Goal: Information Seeking & Learning: Compare options

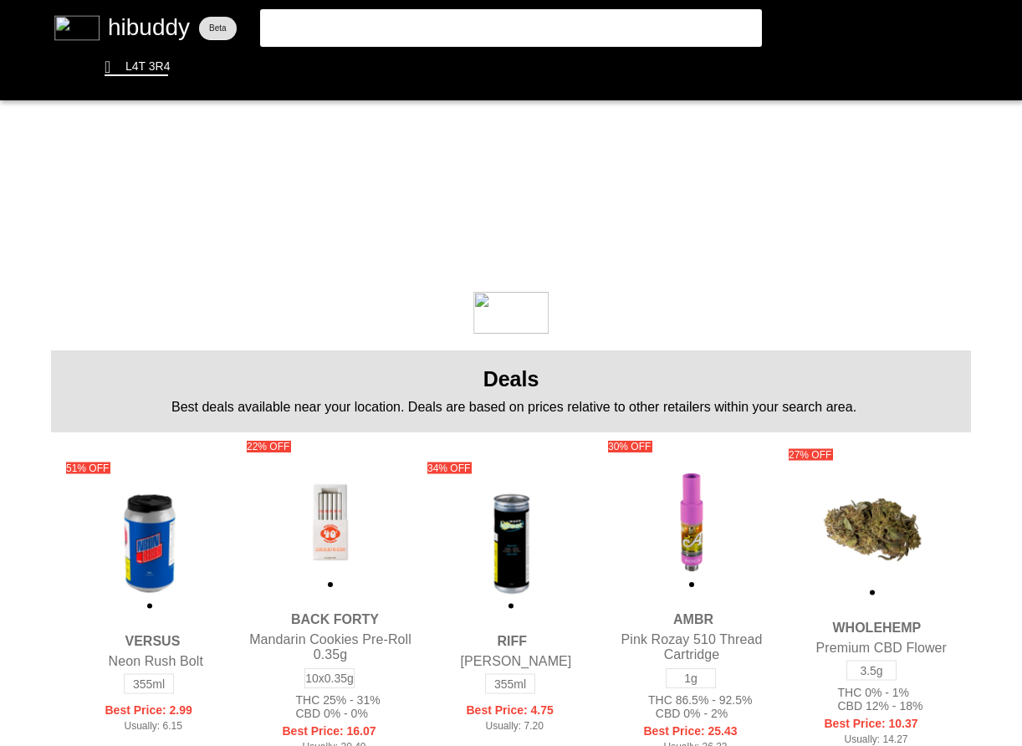
click at [383, 35] on flt-glass-pane at bounding box center [511, 373] width 1022 height 746
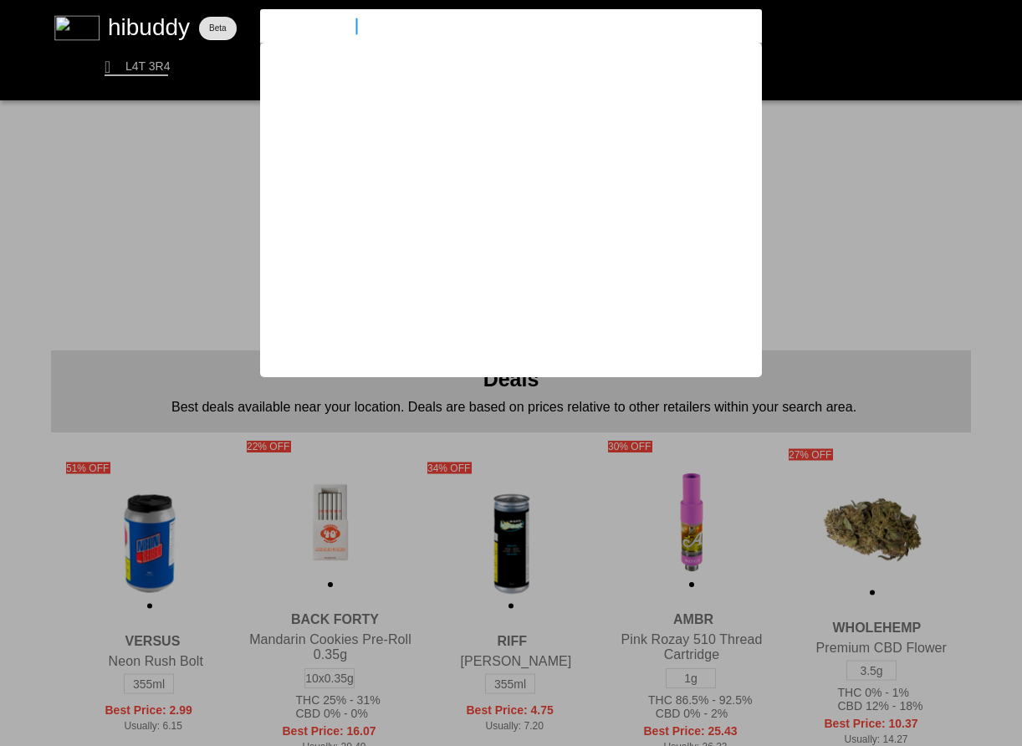
type input "sauce rosin labs"
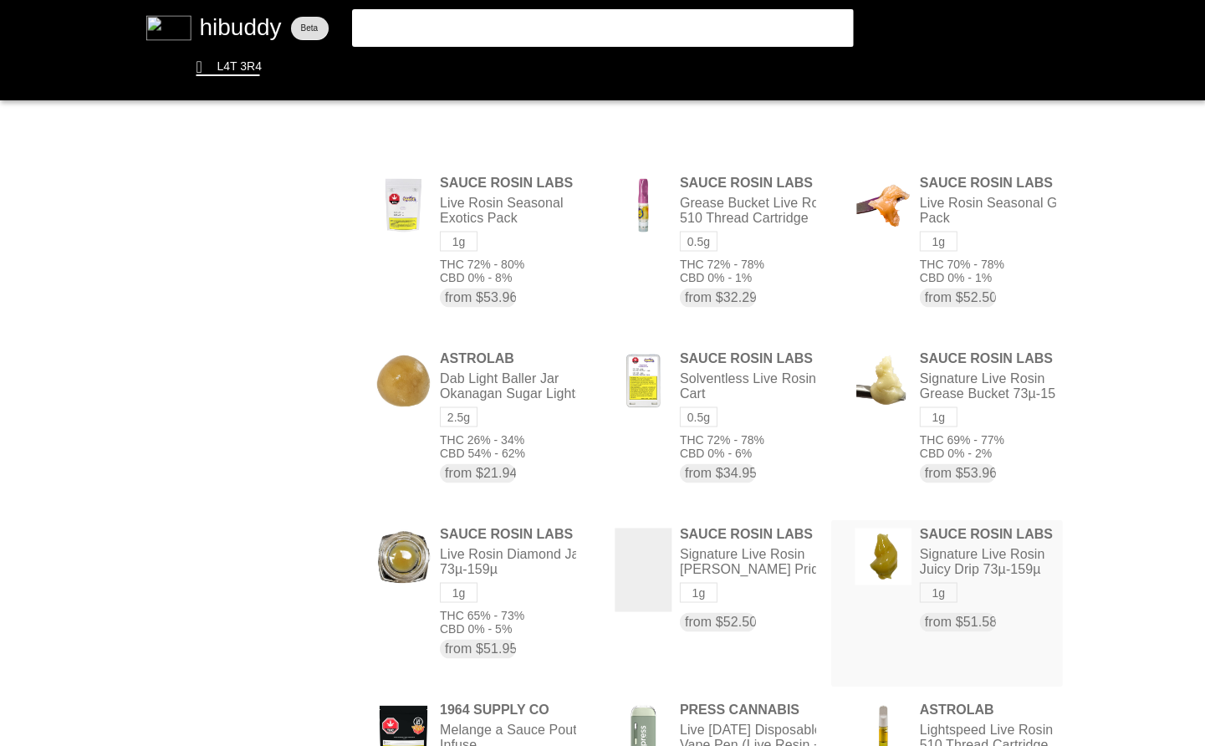
click at [988, 585] on flt-glass-pane at bounding box center [602, 373] width 1205 height 746
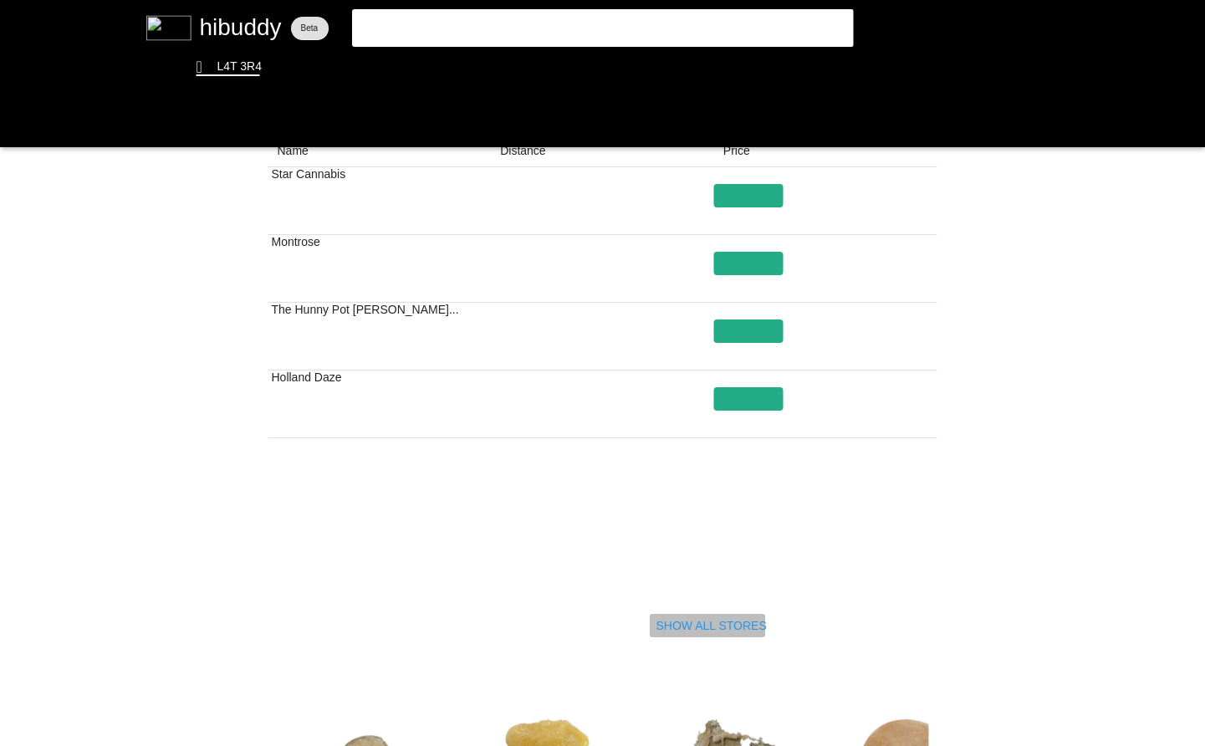
click at [737, 618] on flt-glass-pane at bounding box center [602, 373] width 1205 height 746
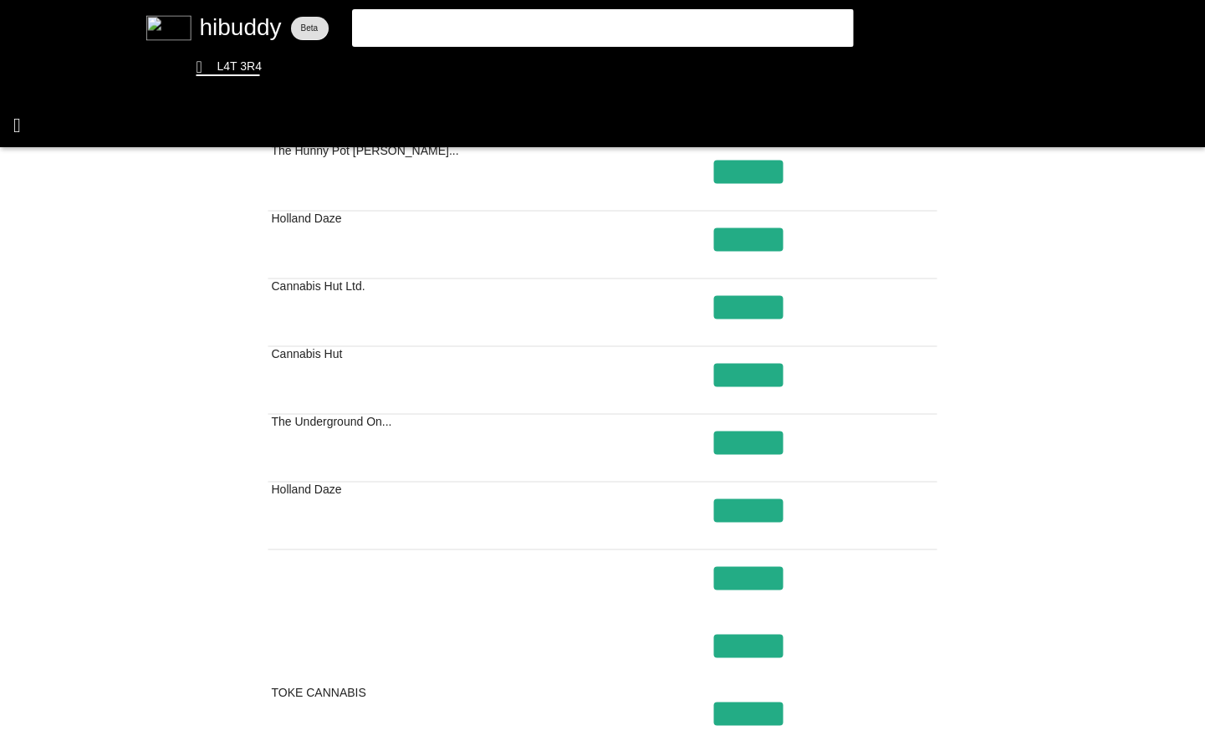
click at [28, 128] on flt-glass-pane at bounding box center [602, 373] width 1205 height 746
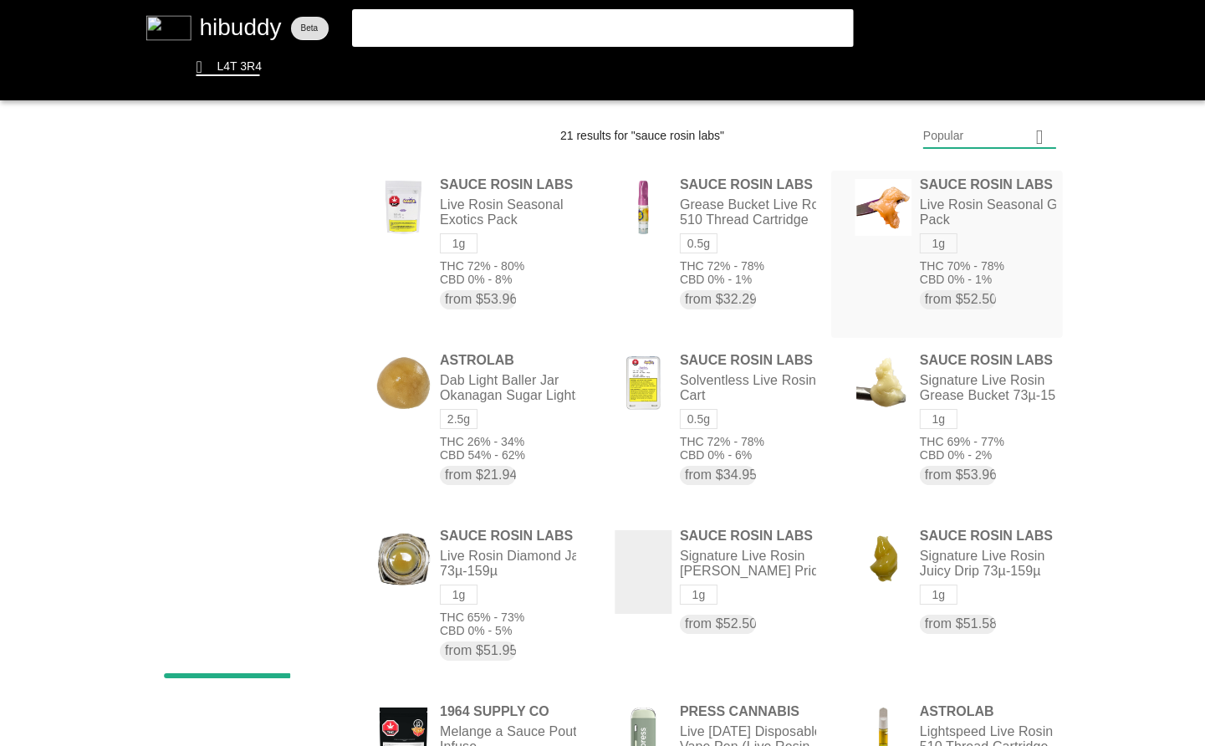
click at [1035, 261] on flt-glass-pane at bounding box center [602, 373] width 1205 height 746
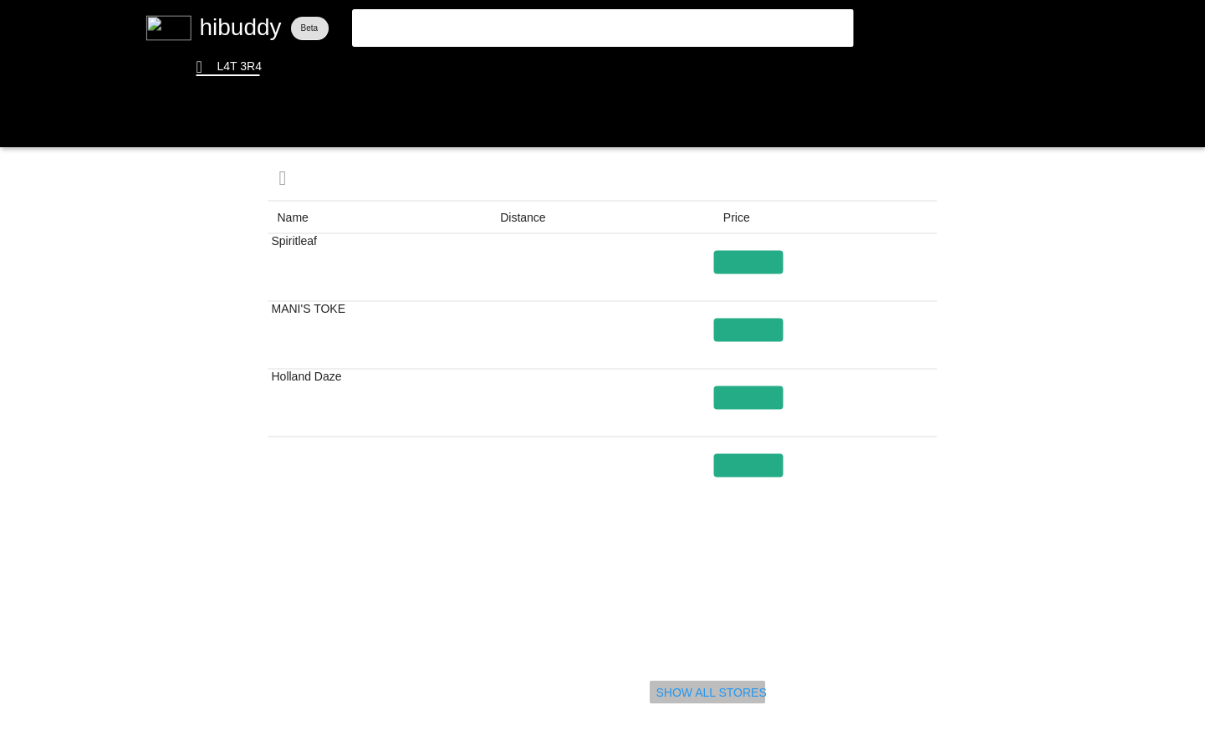
click at [711, 691] on flt-glass-pane at bounding box center [602, 373] width 1205 height 746
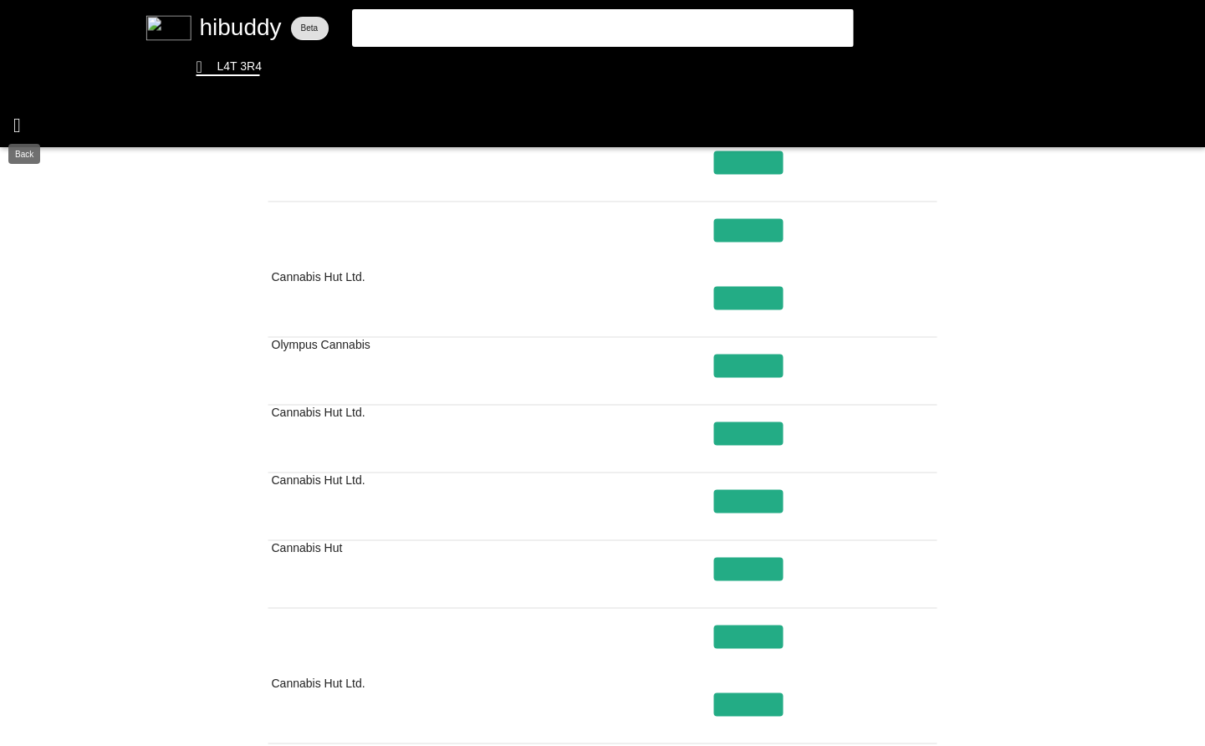
click at [13, 115] on flt-glass-pane at bounding box center [602, 373] width 1205 height 746
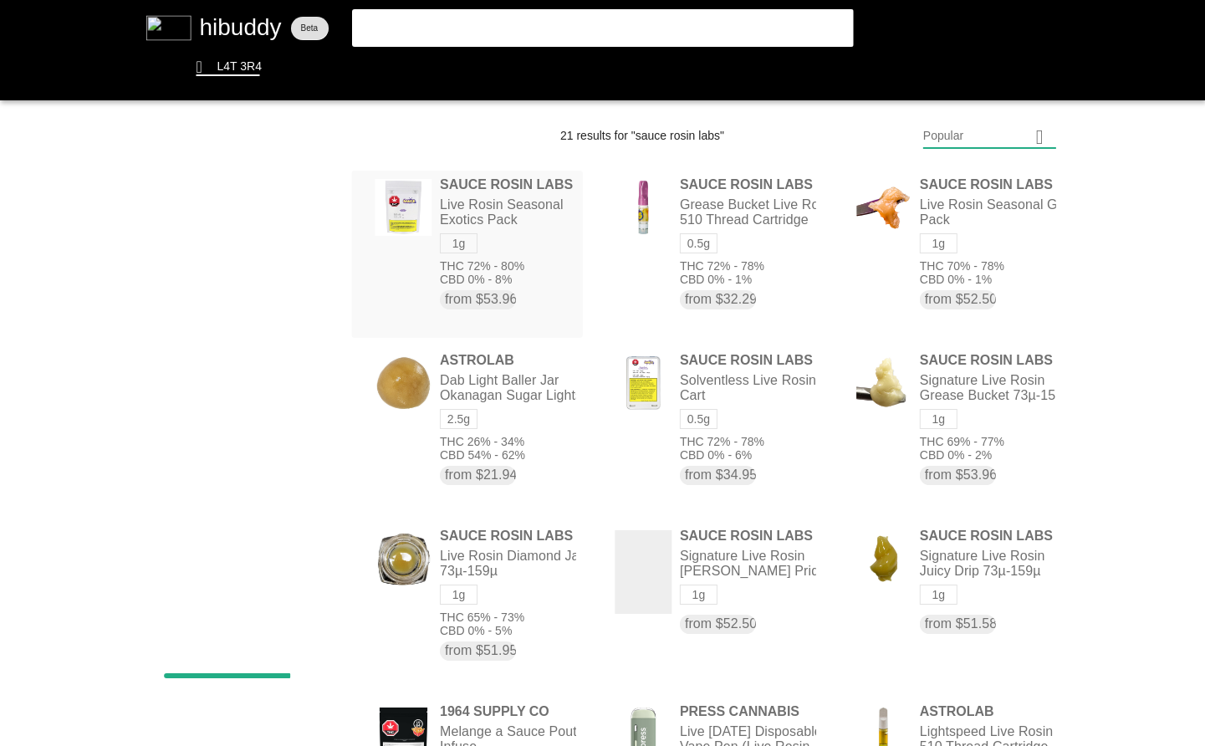
click at [534, 277] on flt-glass-pane at bounding box center [602, 373] width 1205 height 746
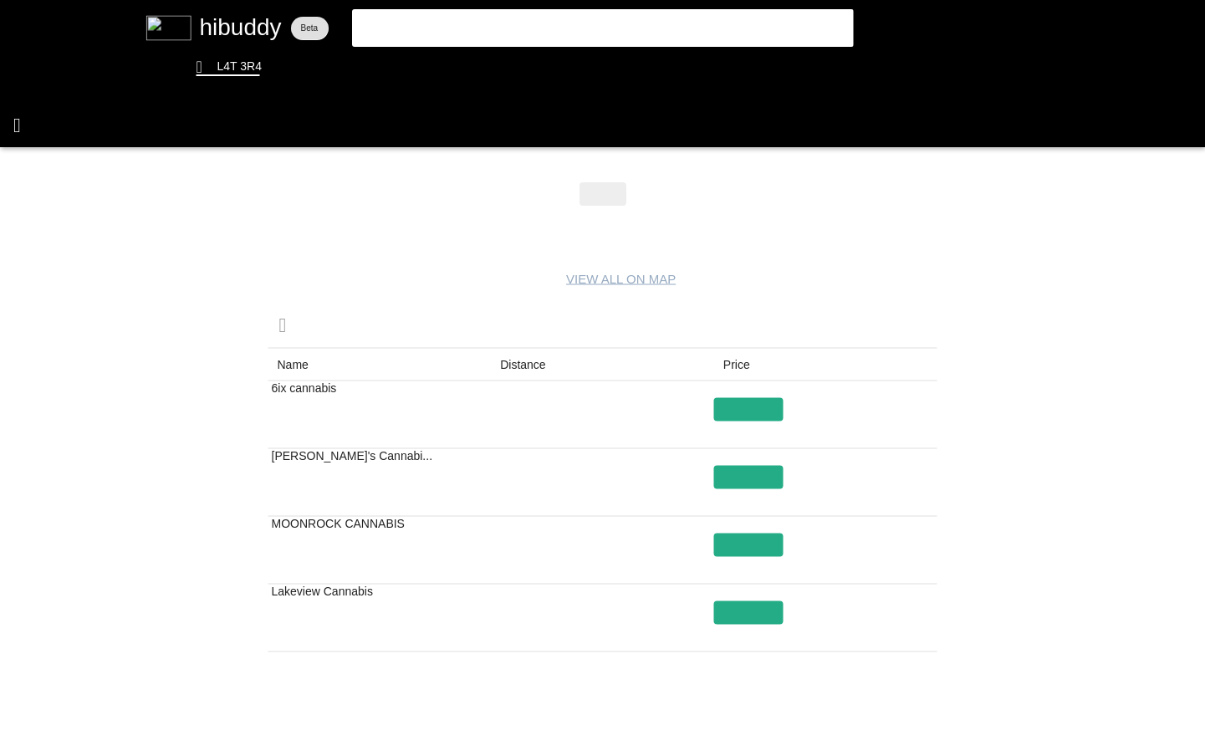
click at [10, 112] on flt-glass-pane at bounding box center [602, 373] width 1205 height 746
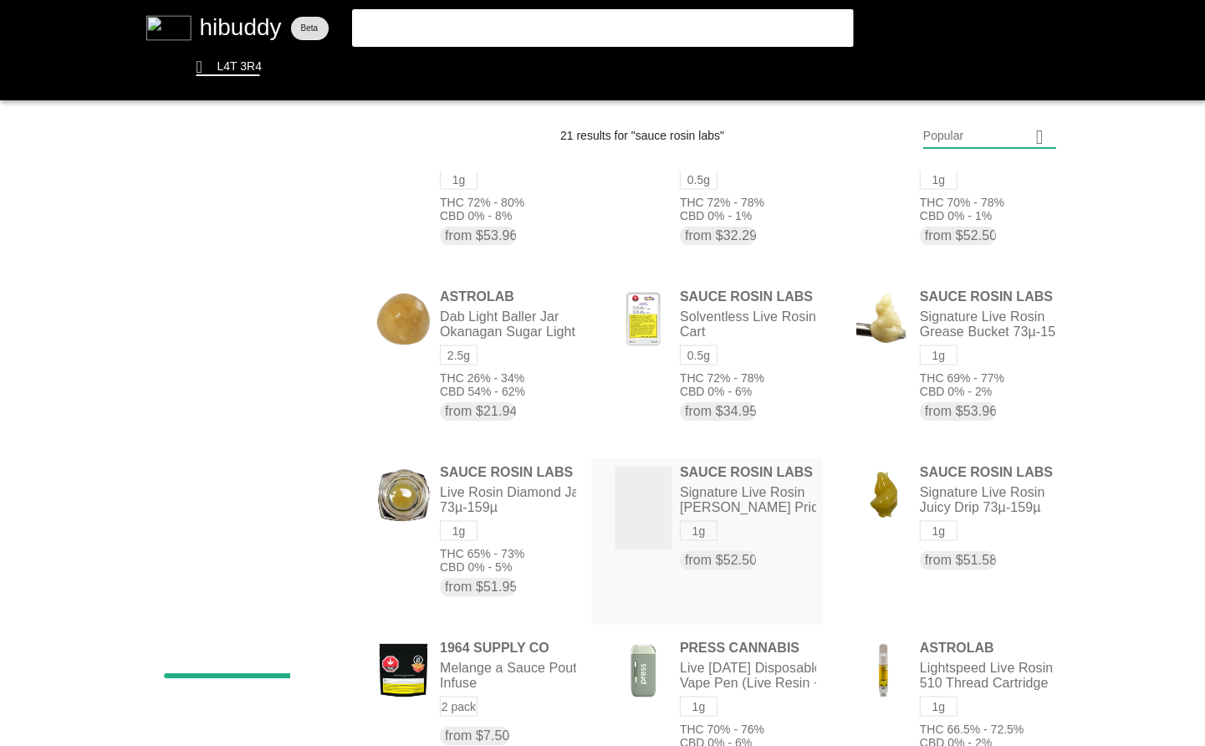
click at [720, 521] on flt-glass-pane at bounding box center [602, 373] width 1205 height 746
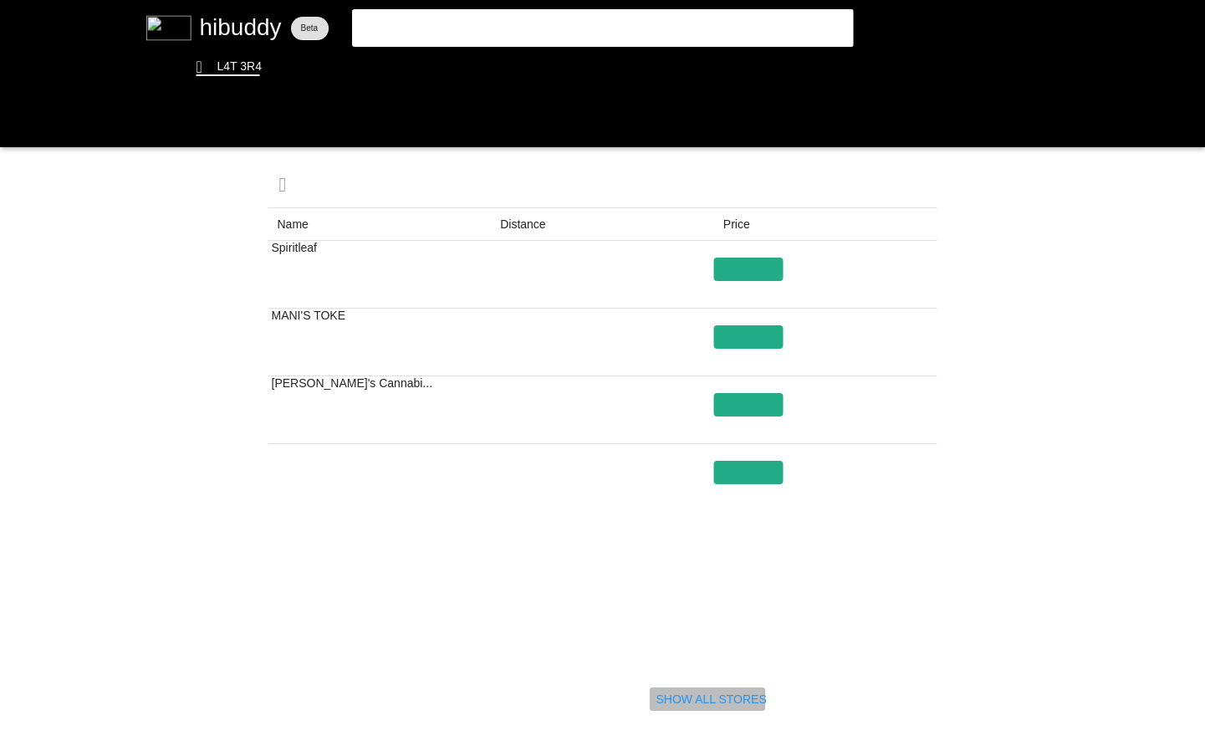
click at [732, 702] on flt-glass-pane at bounding box center [602, 373] width 1205 height 746
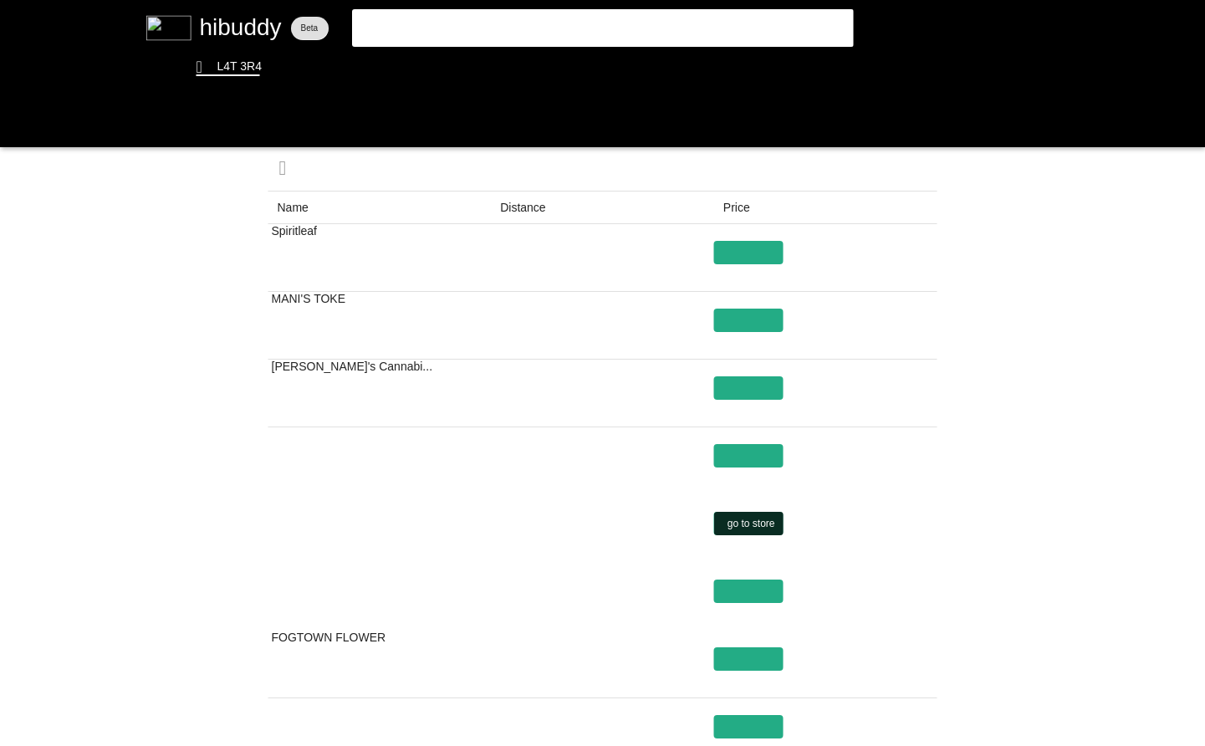
click at [761, 525] on flt-glass-pane at bounding box center [602, 373] width 1205 height 746
click at [759, 525] on flt-glass-pane at bounding box center [602, 373] width 1205 height 746
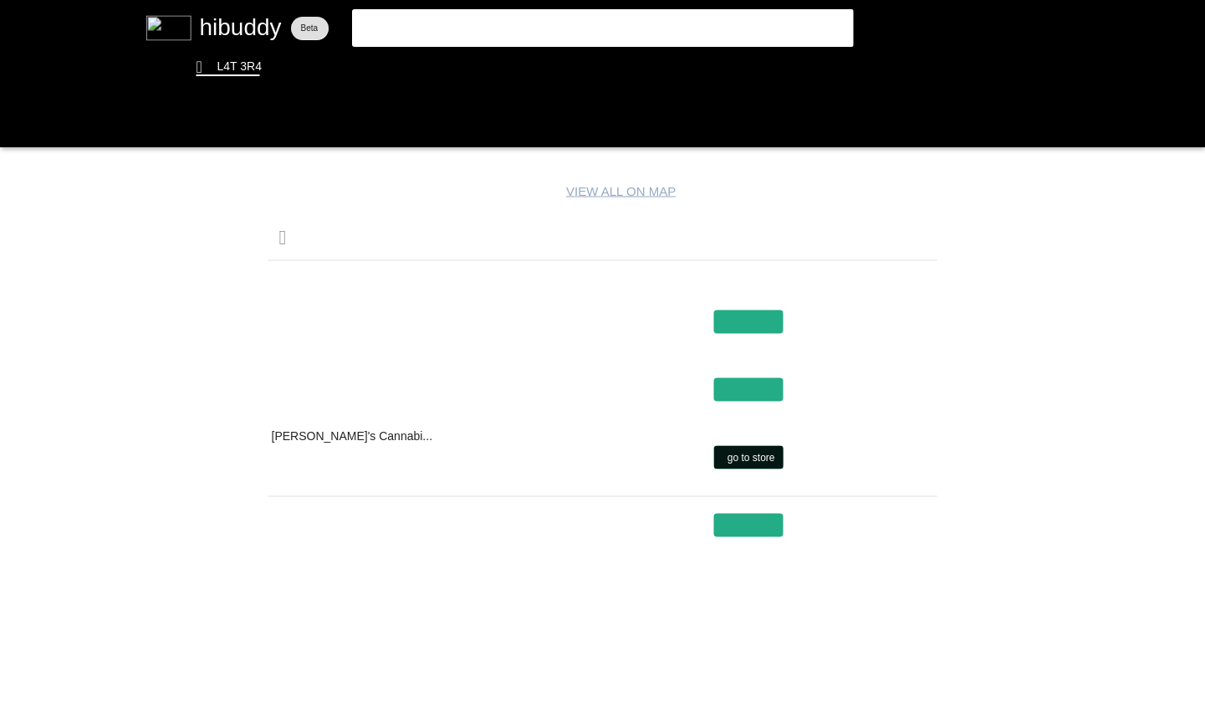
click at [769, 452] on flt-glass-pane at bounding box center [602, 361] width 1205 height 723
